Goal: Information Seeking & Learning: Learn about a topic

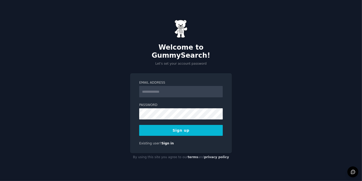
click at [164, 87] on input "Email Address" at bounding box center [181, 91] width 84 height 11
type input "**********"
click at [248, 83] on div "**********" at bounding box center [181, 90] width 362 height 181
click at [174, 128] on button "Sign up" at bounding box center [181, 130] width 84 height 11
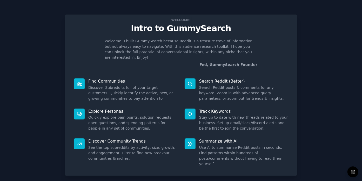
click at [298, 103] on div "Welcome! Intro to GummySearch Welcome! I built GummySearch because Reddit is a …" at bounding box center [181, 107] width 348 height 200
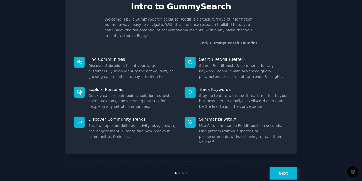
click at [282, 167] on button "Next" at bounding box center [284, 173] width 28 height 13
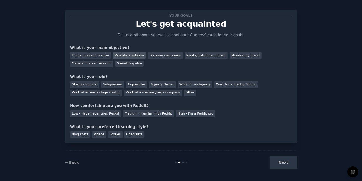
click at [116, 55] on div "Validate a solution" at bounding box center [129, 55] width 33 height 6
click at [95, 57] on div "Find a problem to solve" at bounding box center [90, 55] width 41 height 6
click at [88, 85] on div "Startup Founder" at bounding box center [84, 84] width 29 height 6
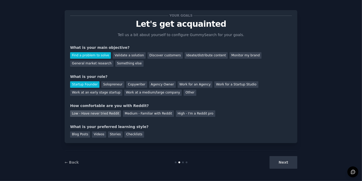
click at [101, 114] on div "Low - Have never tried Reddit" at bounding box center [95, 113] width 51 height 6
click at [95, 134] on div "Videos" at bounding box center [99, 134] width 14 height 6
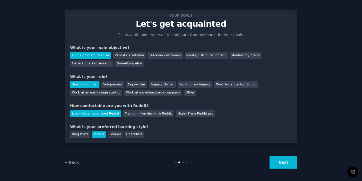
click at [286, 161] on button "Next" at bounding box center [284, 162] width 28 height 13
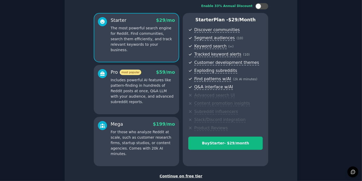
scroll to position [56, 0]
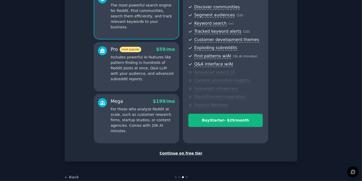
click at [172, 152] on div "Continue on free tier" at bounding box center [181, 153] width 222 height 5
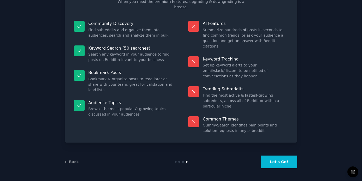
scroll to position [21, 0]
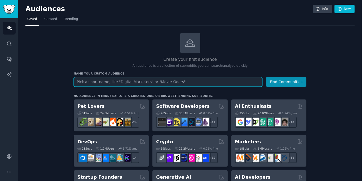
click at [93, 82] on input "text" at bounding box center [168, 82] width 189 height 10
paste input "engineer to manager mistakes"
type input "engineer to manager mistakes"
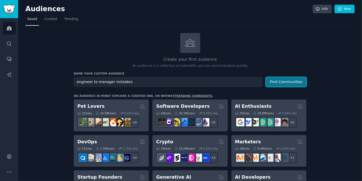
click at [289, 84] on button "Find Communities" at bounding box center [286, 82] width 41 height 10
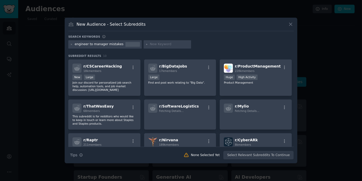
click at [111, 43] on div "engineer to manager mistakes" at bounding box center [99, 44] width 49 height 5
click at [111, 44] on div "engineer to manager mistakes" at bounding box center [99, 44] width 49 height 5
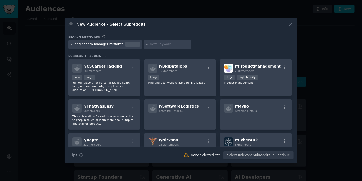
click at [70, 44] on icon at bounding box center [71, 44] width 3 height 3
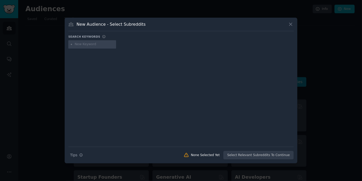
click at [76, 45] on input "text" at bounding box center [94, 44] width 39 height 5
paste input "engineer to manager mistakes"
type input "engineer to manager"
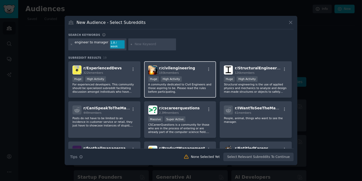
click at [189, 80] on div ">= 80th percentile for submissions / day Huge High Activity" at bounding box center [180, 79] width 64 height 6
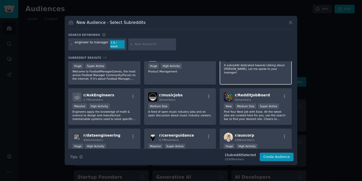
scroll to position [104, 0]
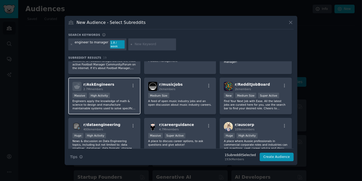
click at [118, 99] on p "Engineers apply the knowledge of math & science to design and manufacture maint…" at bounding box center [104, 104] width 64 height 11
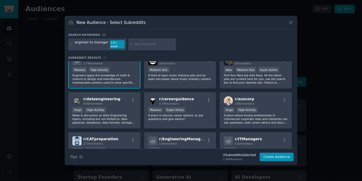
scroll to position [130, 0]
click at [117, 103] on div "r/ dataengineering 400k members Huge High Activity News & discussion on Data En…" at bounding box center [104, 110] width 72 height 37
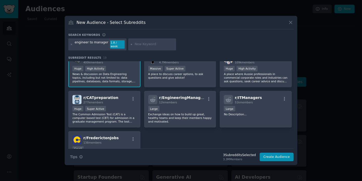
scroll to position [207, 0]
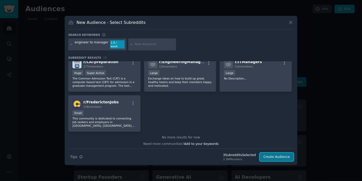
click at [275, 156] on button "Create Audience" at bounding box center [277, 157] width 34 height 9
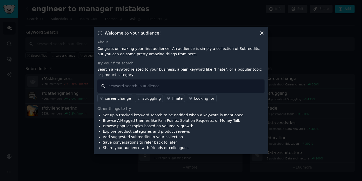
click at [133, 90] on div "career change struggling I hate Looking for" at bounding box center [180, 90] width 167 height 23
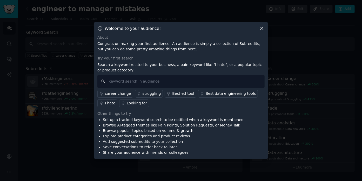
paste input "engineer to manager mistakes"
click at [164, 82] on input "engineer to manager mistakes" at bounding box center [180, 81] width 167 height 13
type input "engineer to manager mistakes"
click at [227, 112] on div "Other things to try" at bounding box center [180, 113] width 167 height 5
click at [170, 82] on input "engineer to manager mistakes" at bounding box center [180, 81] width 167 height 13
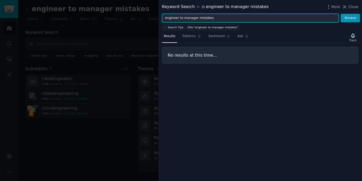
click at [171, 17] on input "engineer to manager mistakes" at bounding box center [250, 18] width 177 height 9
type input "leading people"
click at [341, 14] on button "Browse" at bounding box center [350, 18] width 19 height 9
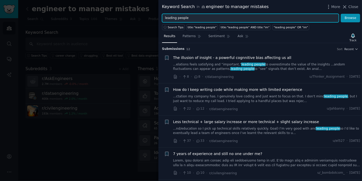
scroll to position [26, 0]
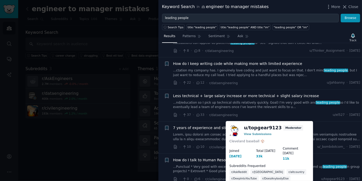
drag, startPoint x: 331, startPoint y: 180, endPoint x: 307, endPoint y: 6, distance: 175.8
click at [307, 6] on div "Keyword Search in engineer to manager mistakes More Close" at bounding box center [260, 7] width 196 height 6
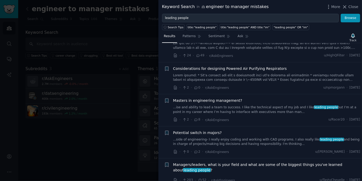
scroll to position [208, 0]
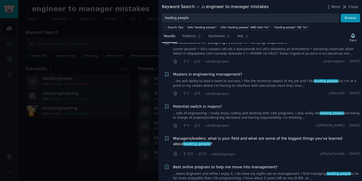
drag, startPoint x: 242, startPoint y: 138, endPoint x: 216, endPoint y: 137, distance: 26.8
click at [216, 137] on span "Managers/leaders, what is your field and what are some of the biggest things yo…" at bounding box center [266, 141] width 187 height 11
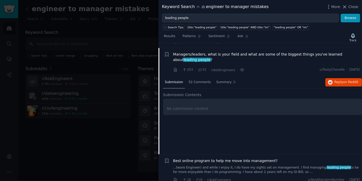
scroll to position [296, 0]
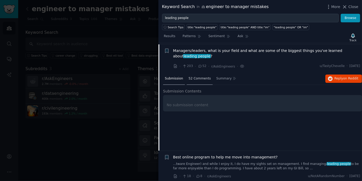
click at [197, 78] on span "52 Comments" at bounding box center [200, 78] width 22 height 5
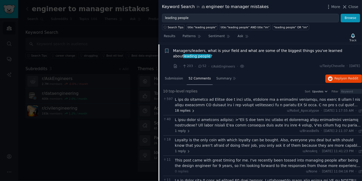
click at [191, 110] on icon at bounding box center [193, 111] width 4 height 4
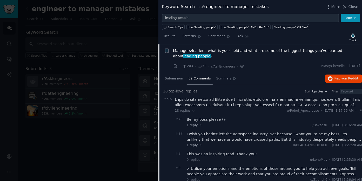
click at [227, 102] on div at bounding box center [268, 102] width 187 height 11
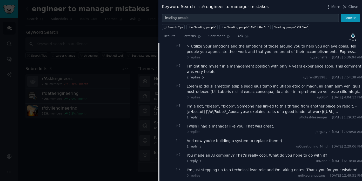
scroll to position [711, 0]
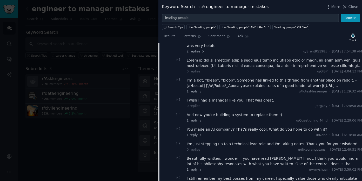
click at [315, 176] on div "I still remember my best bosses from my career. I specially value those who cle…" at bounding box center [274, 181] width 175 height 11
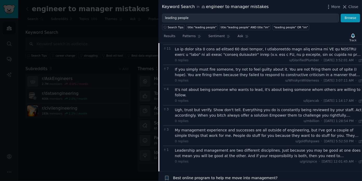
scroll to position [1009, 0]
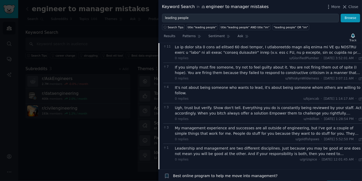
click at [211, 173] on span "Best online program to help me move into management?" at bounding box center [225, 175] width 105 height 5
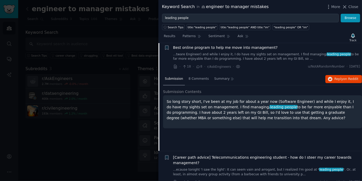
scroll to position [324, 0]
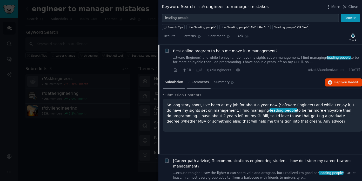
click at [192, 77] on div "8 Comments" at bounding box center [199, 82] width 24 height 12
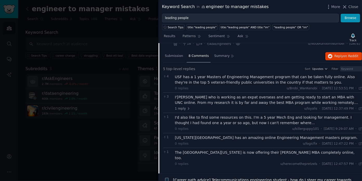
scroll to position [367, 0]
